Goal: Task Accomplishment & Management: Complete application form

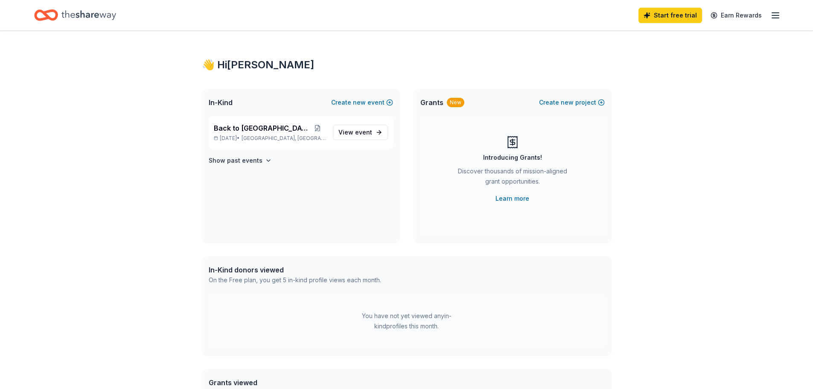
click at [771, 17] on icon "button" at bounding box center [775, 15] width 10 height 10
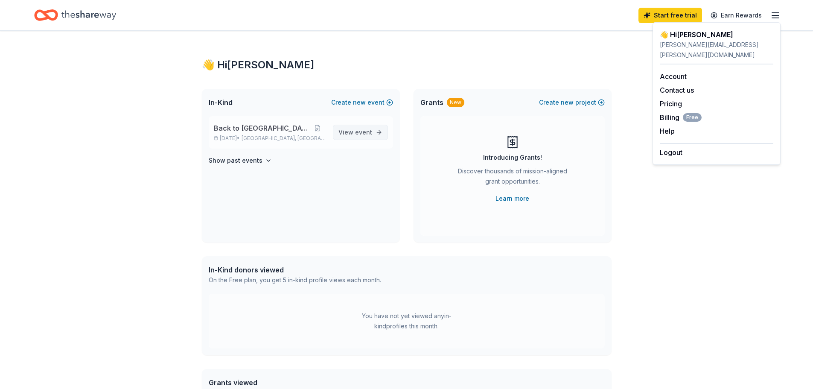
click at [362, 129] on span "event" at bounding box center [363, 131] width 17 height 7
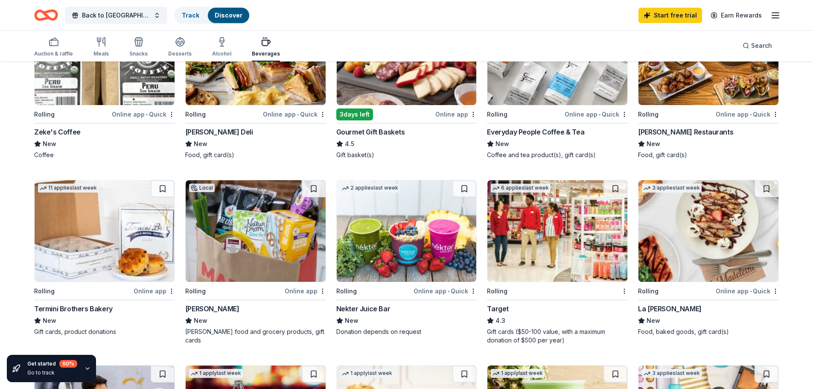
scroll to position [171, 0]
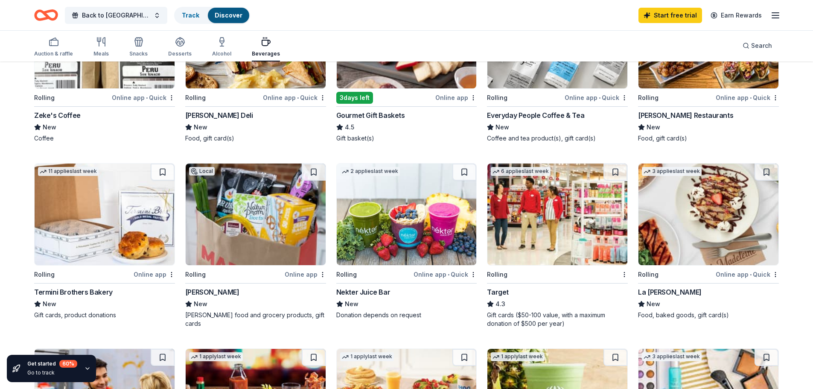
click at [559, 214] on img at bounding box center [557, 214] width 140 height 102
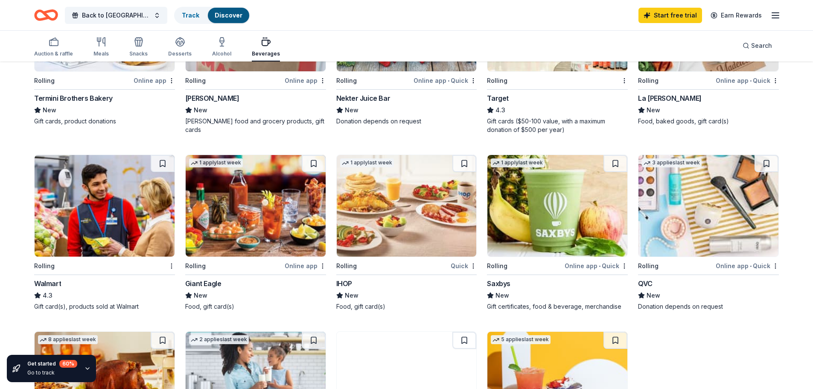
scroll to position [384, 0]
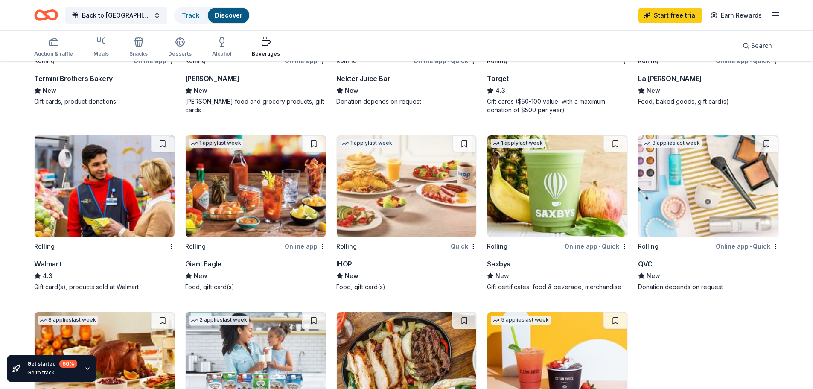
click at [421, 211] on img at bounding box center [407, 186] width 140 height 102
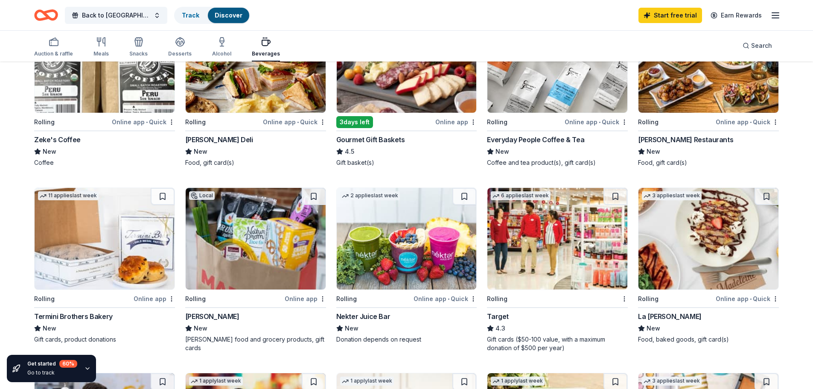
scroll to position [171, 0]
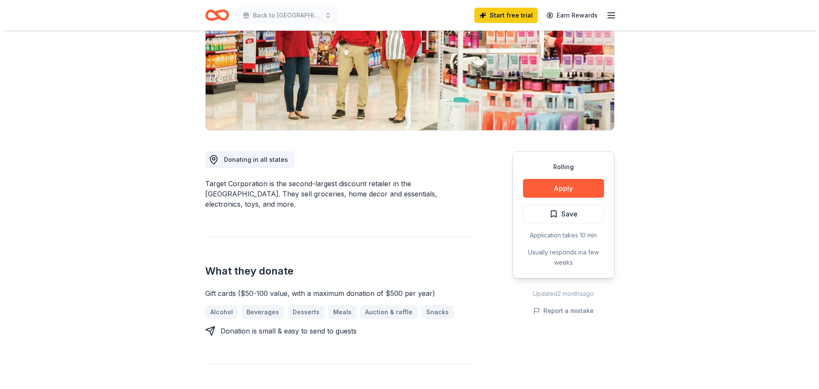
scroll to position [128, 0]
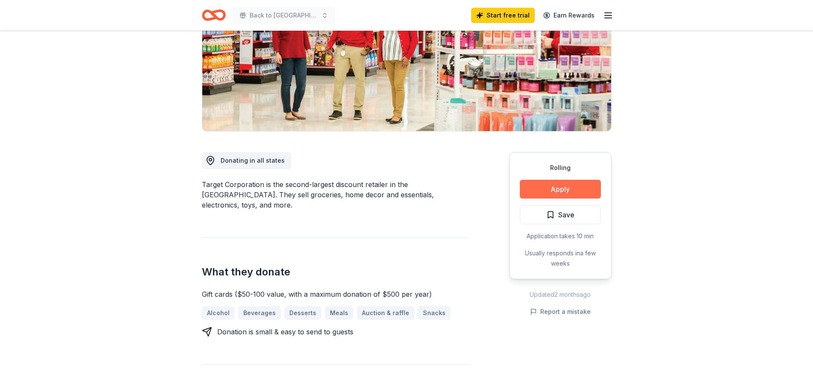
click at [562, 189] on button "Apply" at bounding box center [560, 189] width 81 height 19
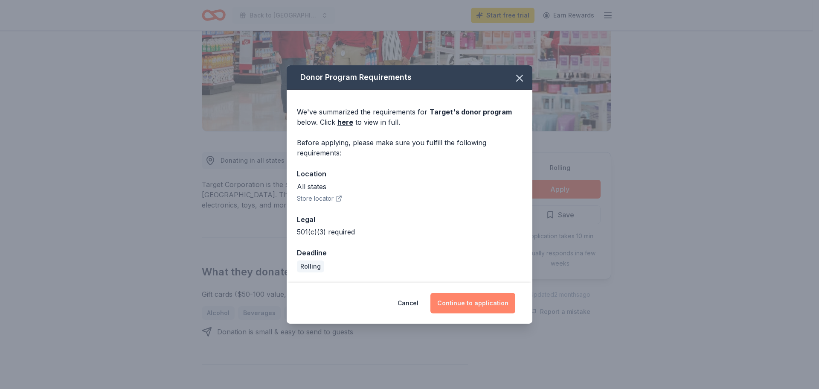
click at [476, 304] on button "Continue to application" at bounding box center [473, 303] width 85 height 20
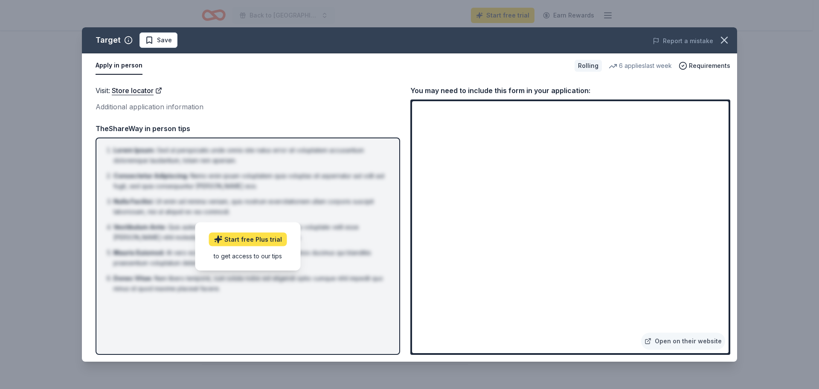
click at [243, 238] on link "Start free Plus trial" at bounding box center [248, 239] width 78 height 14
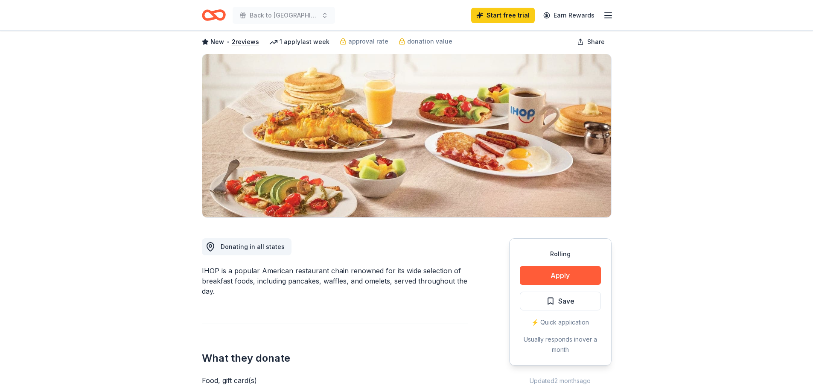
scroll to position [85, 0]
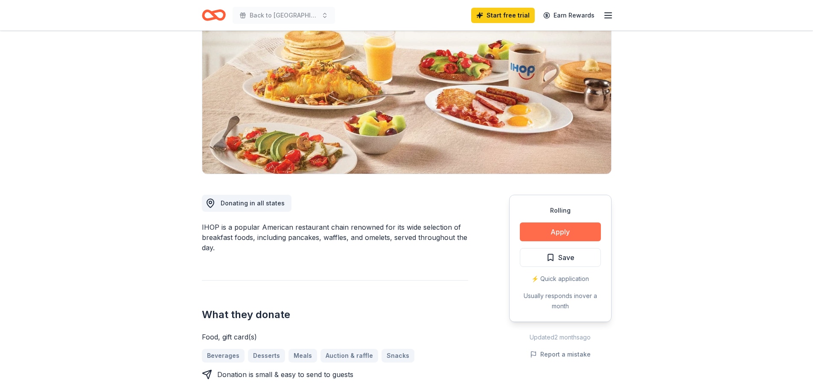
click at [564, 233] on button "Apply" at bounding box center [560, 231] width 81 height 19
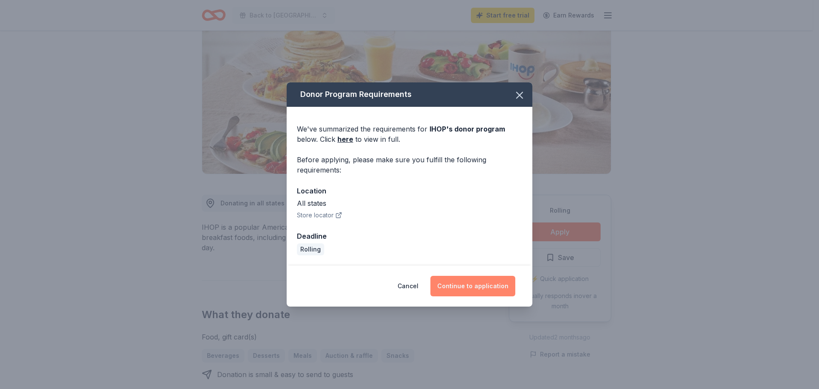
click at [475, 286] on button "Continue to application" at bounding box center [473, 286] width 85 height 20
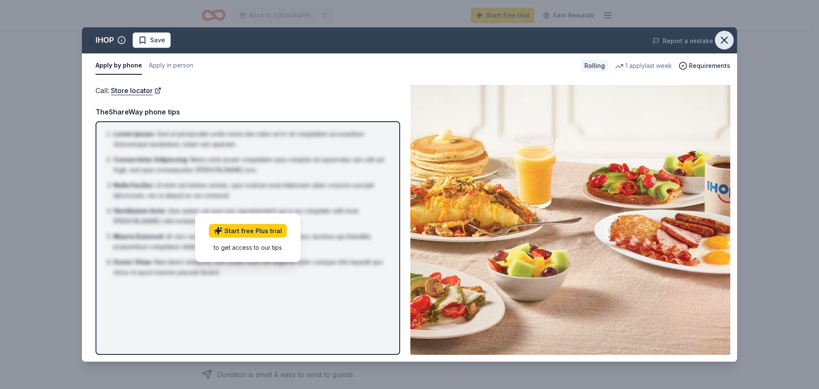
click at [722, 47] on button "button" at bounding box center [724, 40] width 19 height 19
